Goal: Task Accomplishment & Management: Use online tool/utility

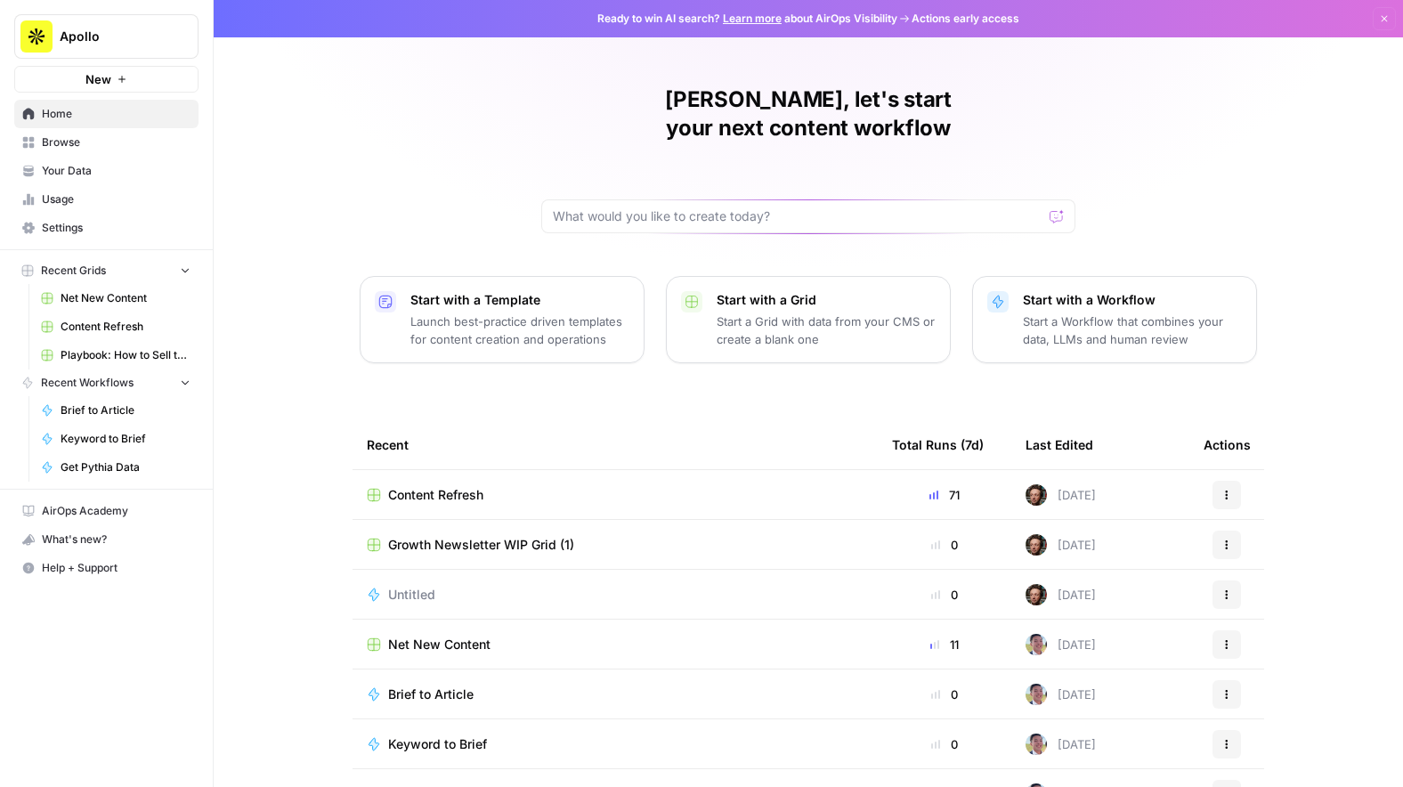
click at [670, 483] on td "Content Refresh" at bounding box center [615, 494] width 525 height 49
click at [689, 486] on div "Content Refresh" at bounding box center [615, 495] width 497 height 18
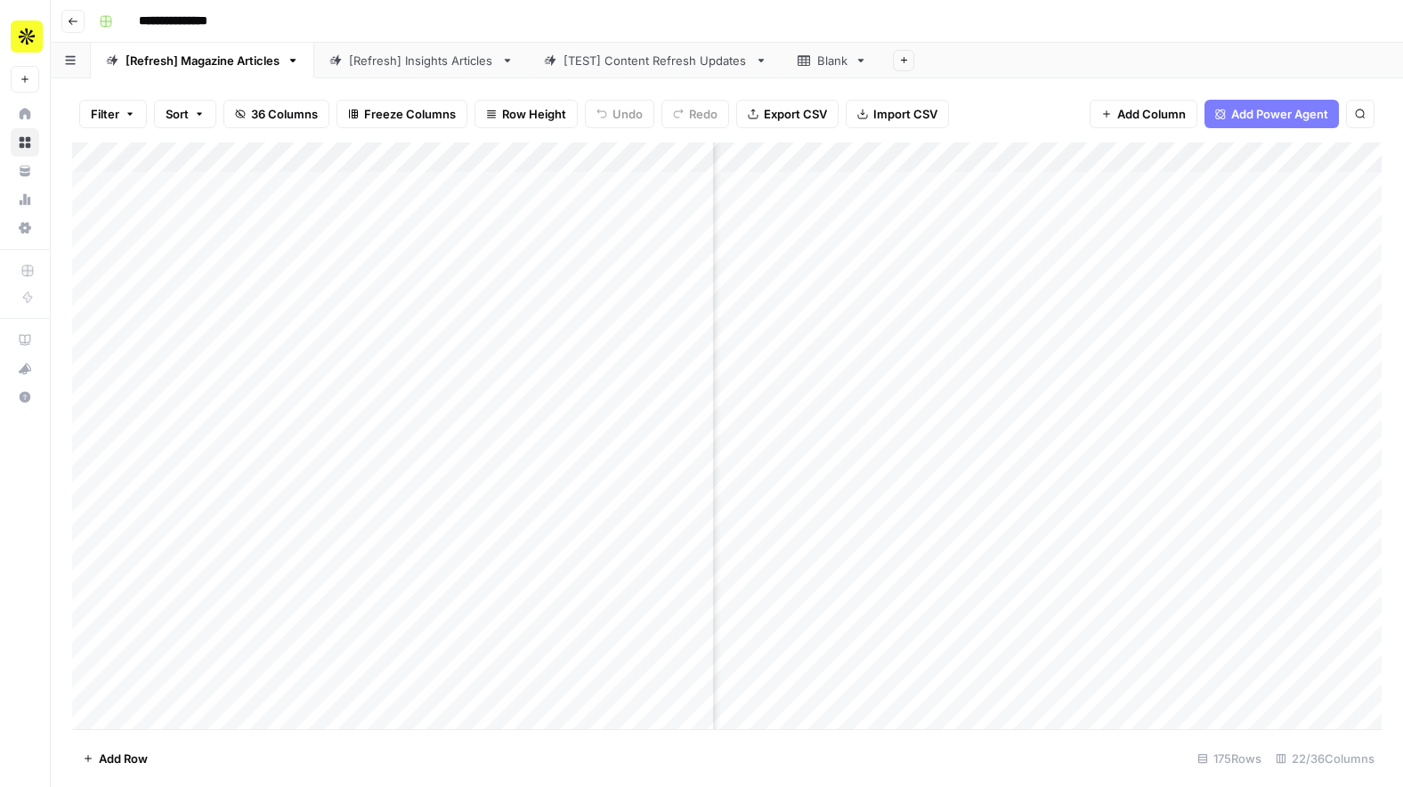
scroll to position [0, 1684]
click at [1189, 253] on div "Add Column" at bounding box center [727, 435] width 1310 height 587
click at [1192, 280] on div "Add Column" at bounding box center [727, 435] width 1310 height 587
click at [1181, 306] on div "Add Column" at bounding box center [727, 435] width 1310 height 587
click at [1187, 340] on div "Add Column" at bounding box center [727, 435] width 1310 height 587
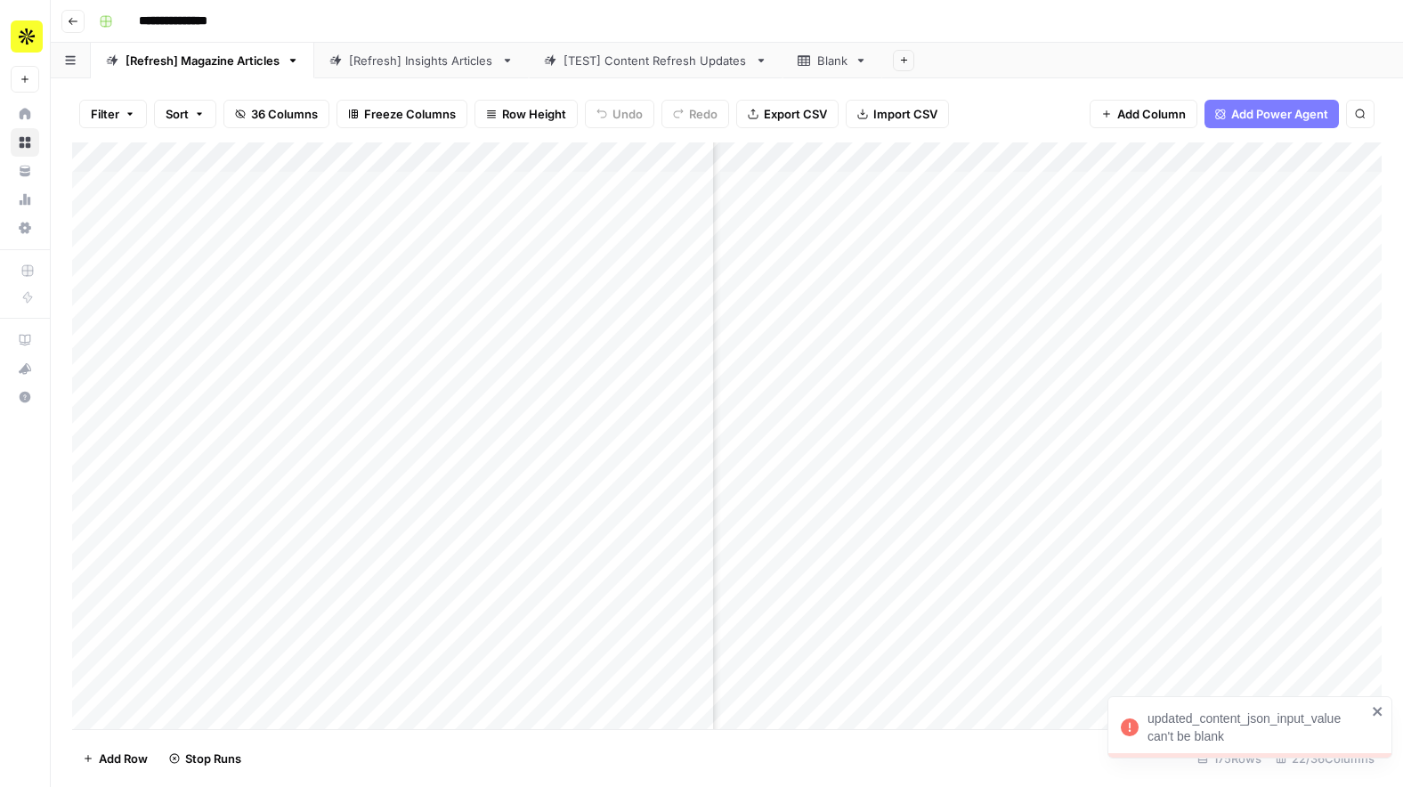
click at [1181, 380] on div "Add Column" at bounding box center [727, 435] width 1310 height 587
click at [1181, 405] on div "Add Column" at bounding box center [727, 435] width 1310 height 587
click at [1209, 337] on div "Add Column" at bounding box center [727, 435] width 1310 height 587
click at [1197, 457] on div "Add Column" at bounding box center [727, 435] width 1310 height 587
click at [1207, 431] on div "Add Column" at bounding box center [727, 435] width 1310 height 587
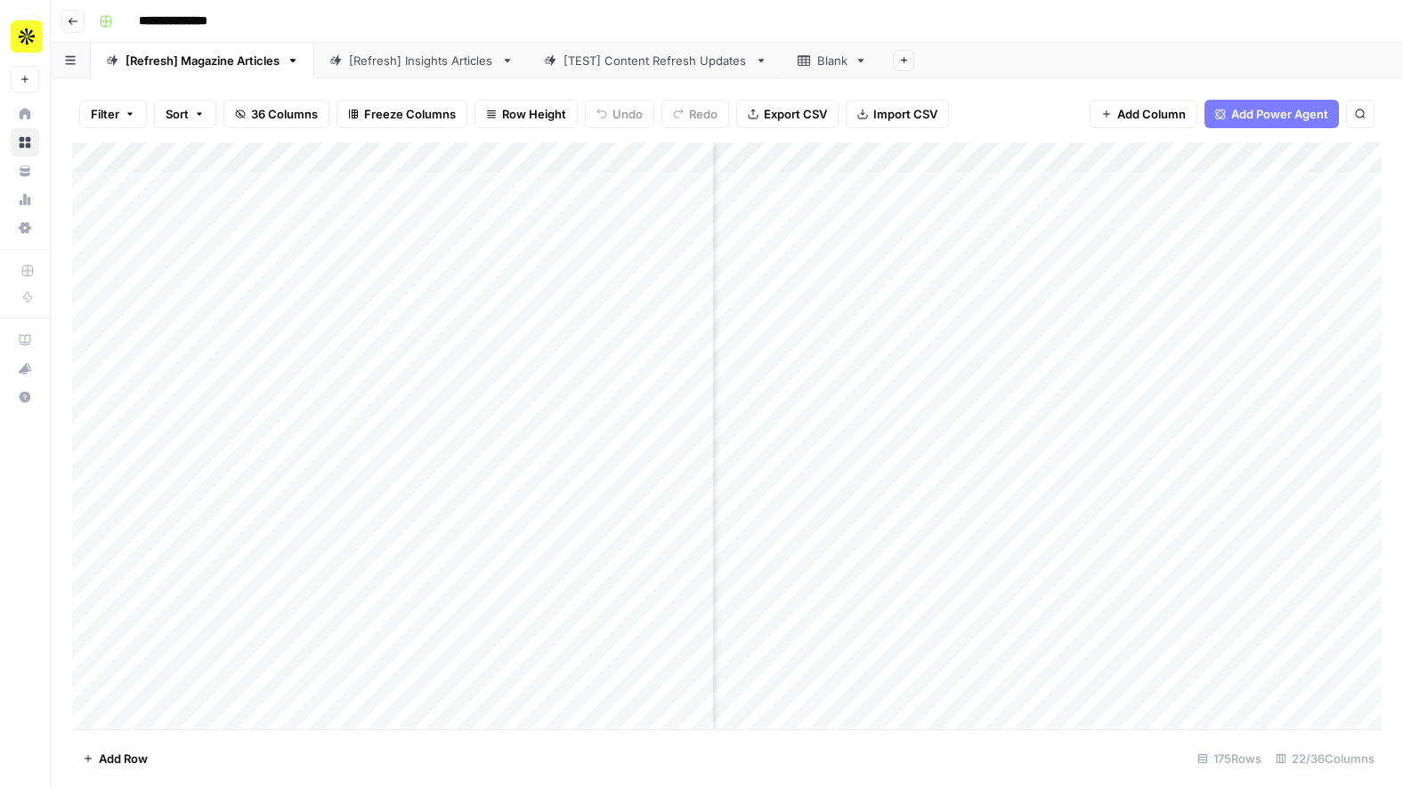
click at [1186, 580] on div "Add Column" at bounding box center [727, 435] width 1310 height 587
click at [1177, 612] on div "Add Column" at bounding box center [727, 435] width 1310 height 587
click at [1184, 645] on div "Add Column" at bounding box center [727, 435] width 1310 height 587
click at [1182, 676] on div "Add Column" at bounding box center [727, 435] width 1310 height 587
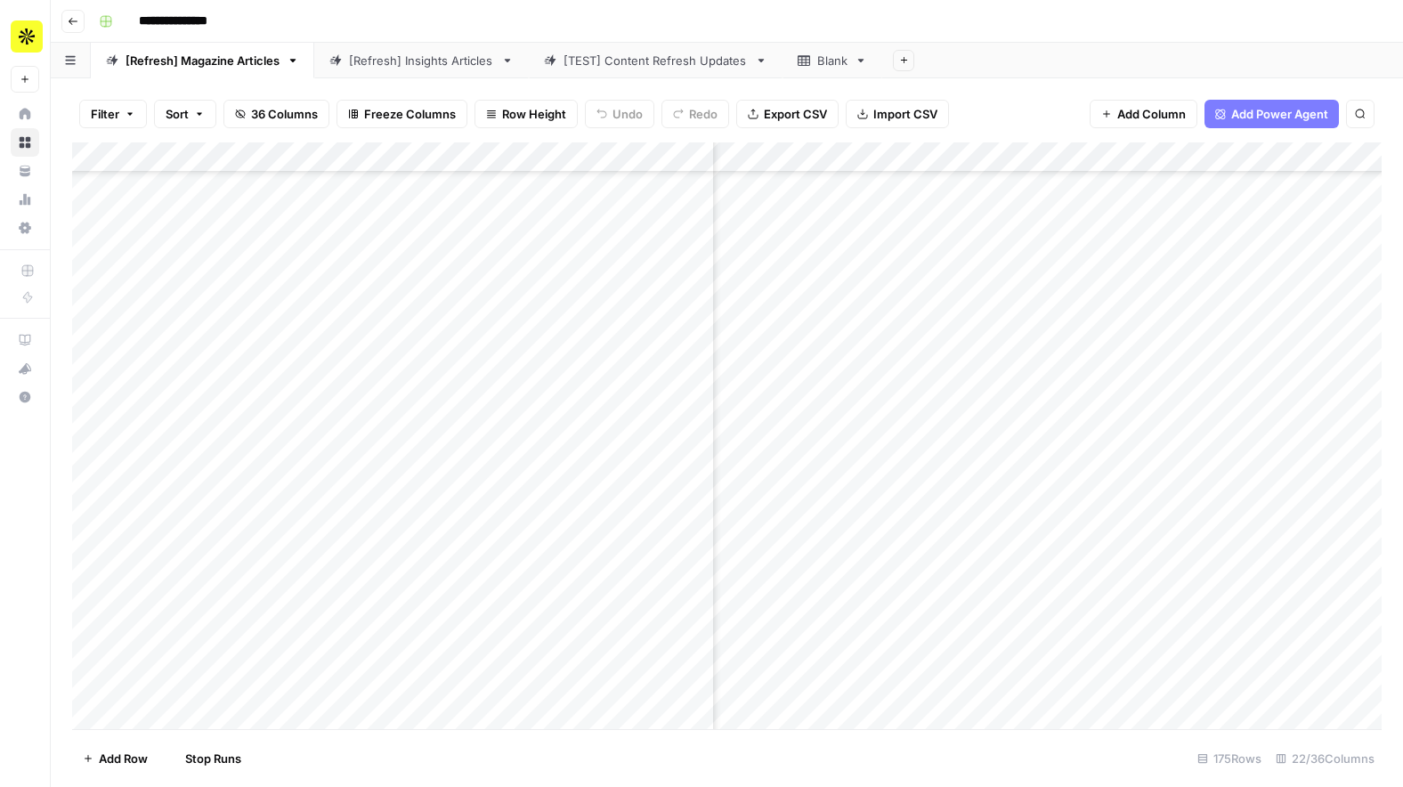
click at [1193, 547] on div "Add Column" at bounding box center [727, 435] width 1310 height 587
click at [1187, 572] on div "Add Column" at bounding box center [727, 435] width 1310 height 587
click at [1191, 597] on div "Add Column" at bounding box center [727, 435] width 1310 height 587
click at [813, 570] on div "Add Column" at bounding box center [727, 435] width 1310 height 587
click at [943, 572] on div "Add Column" at bounding box center [727, 435] width 1310 height 587
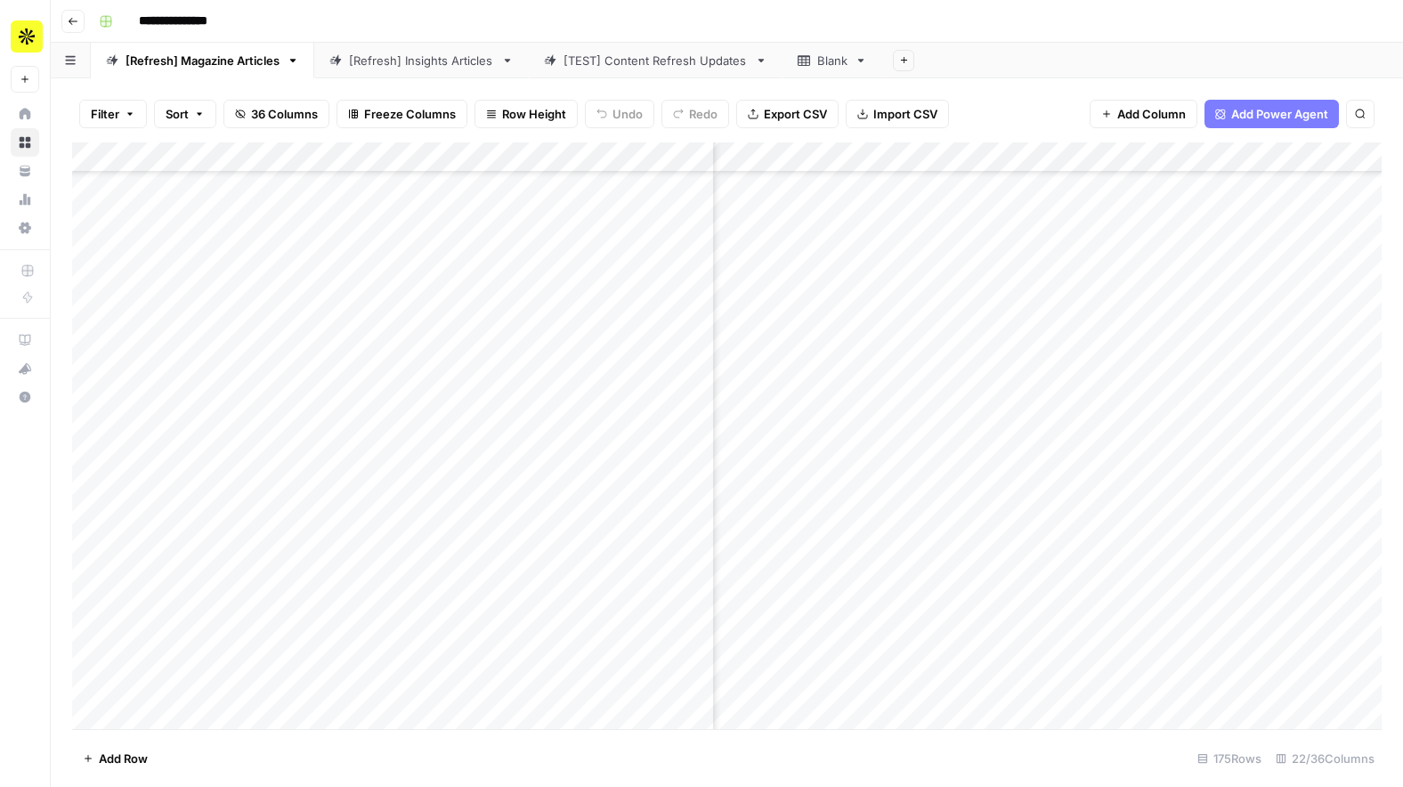
scroll to position [88, 1675]
click at [661, 184] on div "Add Column" at bounding box center [727, 435] width 1310 height 587
drag, startPoint x: 712, startPoint y: 150, endPoint x: 955, endPoint y: 140, distance: 243.3
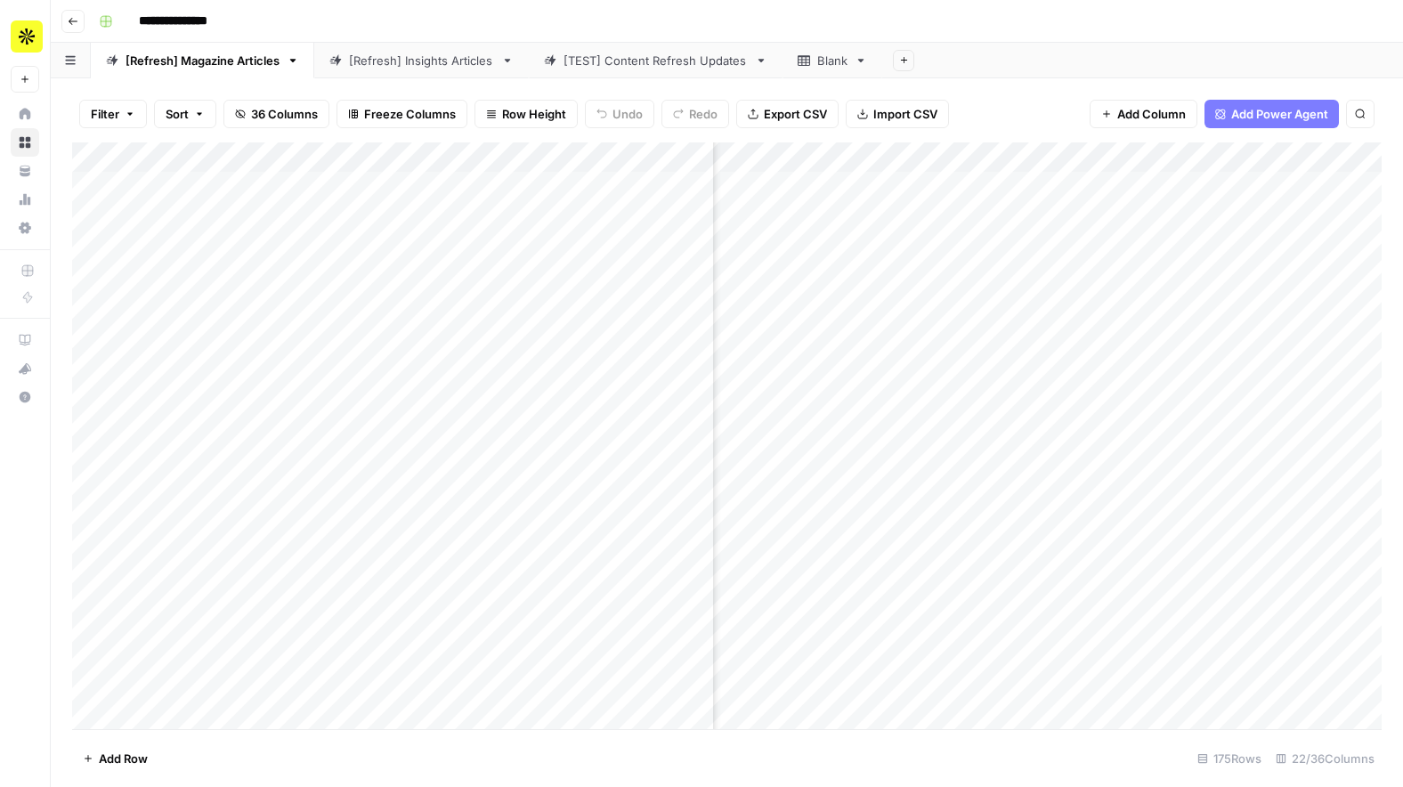
click at [955, 140] on div "Filter Sort 36 Columns Freeze Columns Row Height Undo Redo Export CSV Import CS…" at bounding box center [727, 432] width 1352 height 709
click at [709, 367] on div "Add Column" at bounding box center [727, 435] width 1310 height 587
click at [665, 523] on div "Add Column" at bounding box center [727, 435] width 1310 height 587
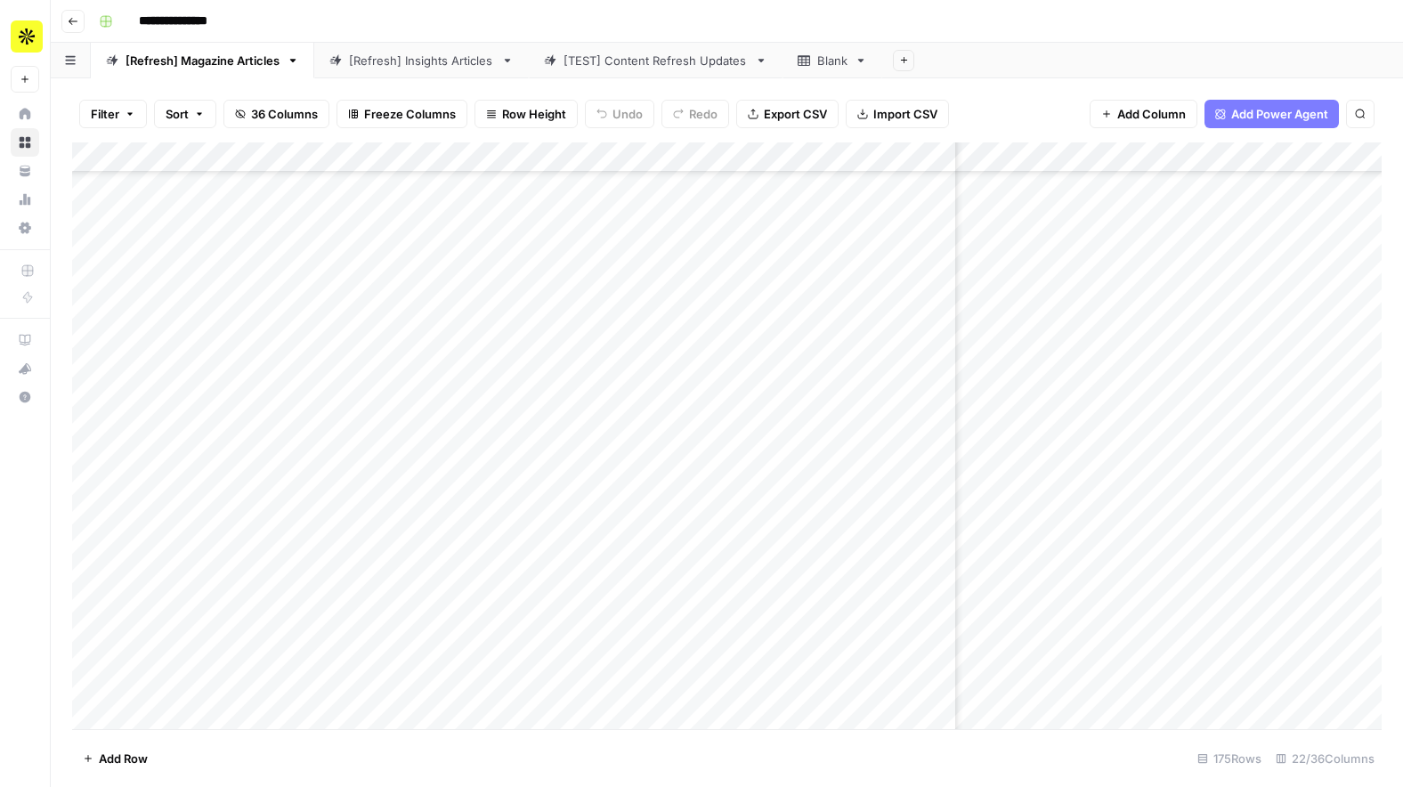
click at [682, 578] on div "Add Column" at bounding box center [727, 435] width 1310 height 587
